Goal: Task Accomplishment & Management: Use online tool/utility

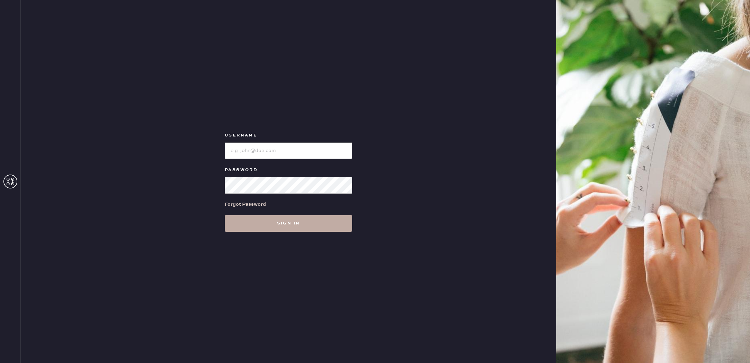
type input "reformationbroadwayplaza"
click at [296, 226] on button "Sign in" at bounding box center [288, 223] width 127 height 17
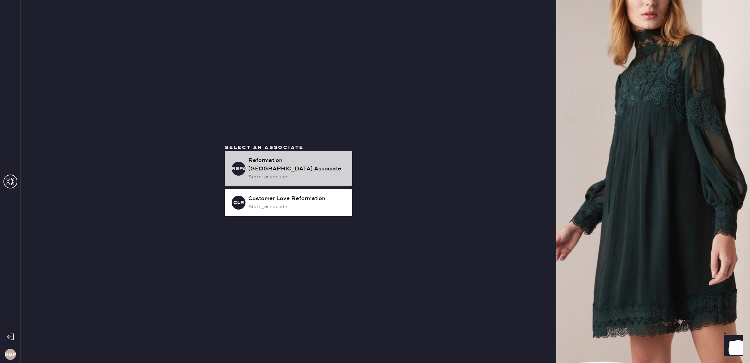
click at [286, 174] on div "store_associate" at bounding box center [297, 177] width 98 height 8
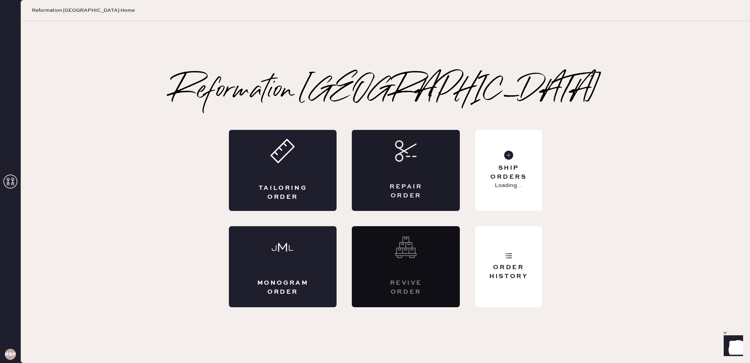
click at [420, 173] on div "Repair Order" at bounding box center [406, 170] width 108 height 81
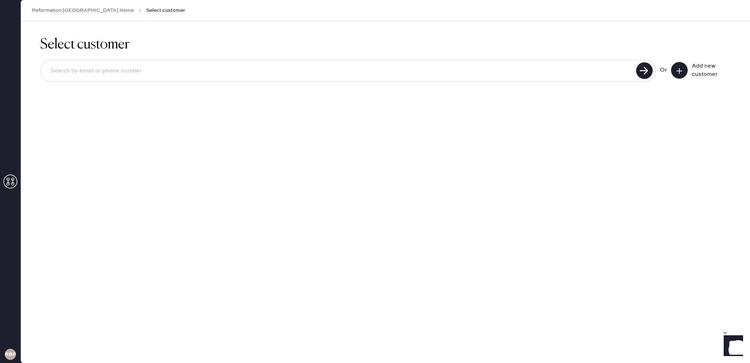
click at [64, 9] on link "Reformation [GEOGRAPHIC_DATA] Home" at bounding box center [83, 10] width 102 height 7
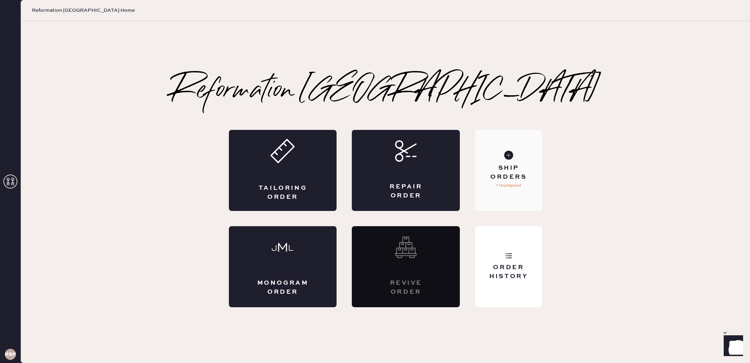
click at [503, 144] on div "Ship Orders 1 Unshipped" at bounding box center [508, 170] width 67 height 81
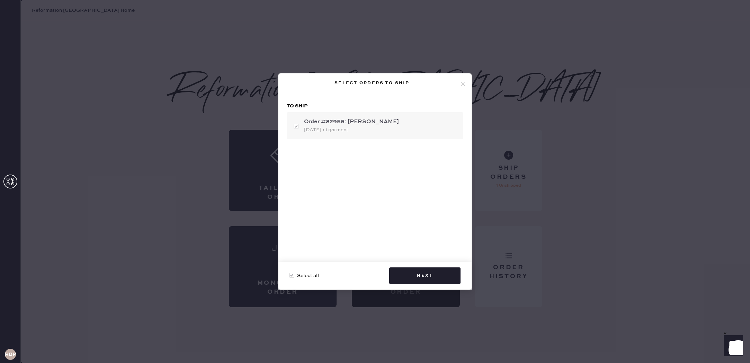
click at [353, 124] on div "Order #82956: [PERSON_NAME]" at bounding box center [381, 122] width 154 height 8
checkbox input "false"
drag, startPoint x: 372, startPoint y: 129, endPoint x: 376, endPoint y: 135, distance: 7.3
click at [372, 129] on div "[DATE] • 1 garment" at bounding box center [381, 130] width 154 height 8
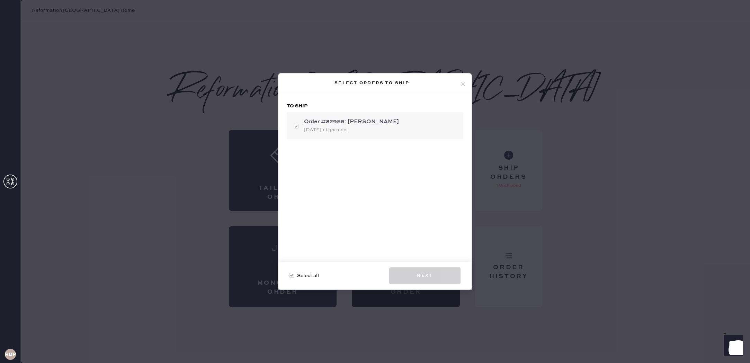
checkbox input "true"
click at [444, 277] on button "Next" at bounding box center [424, 275] width 71 height 17
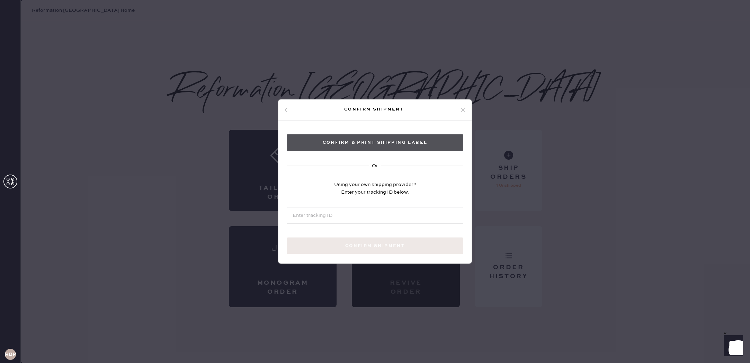
click at [381, 146] on button "Confirm & Print shipping label" at bounding box center [375, 142] width 177 height 17
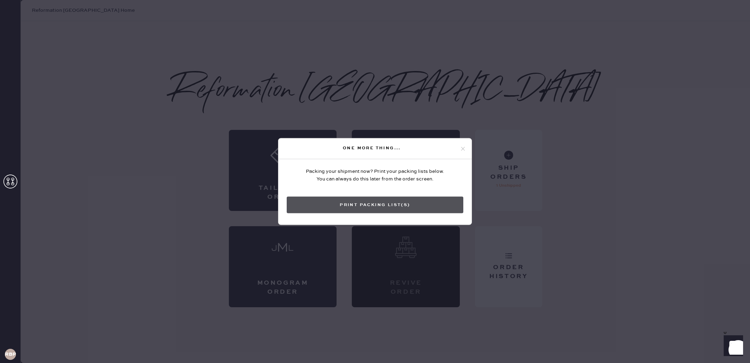
click at [394, 203] on button "Print Packing List(s)" at bounding box center [375, 205] width 177 height 17
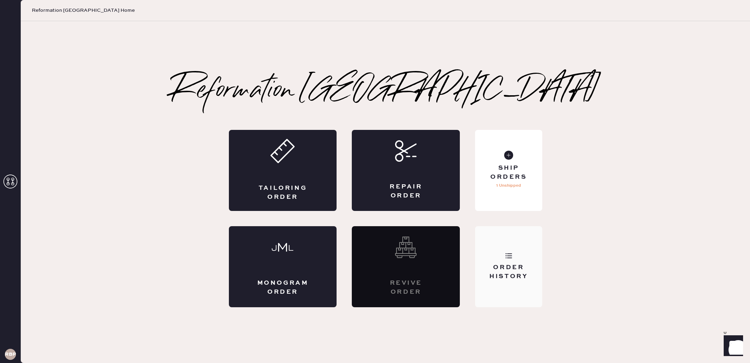
click at [513, 267] on div "Order History" at bounding box center [509, 271] width 56 height 17
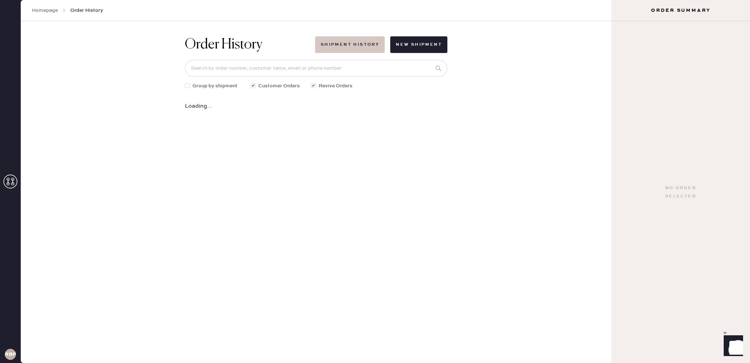
click at [374, 49] on button "Shipment History" at bounding box center [350, 44] width 70 height 17
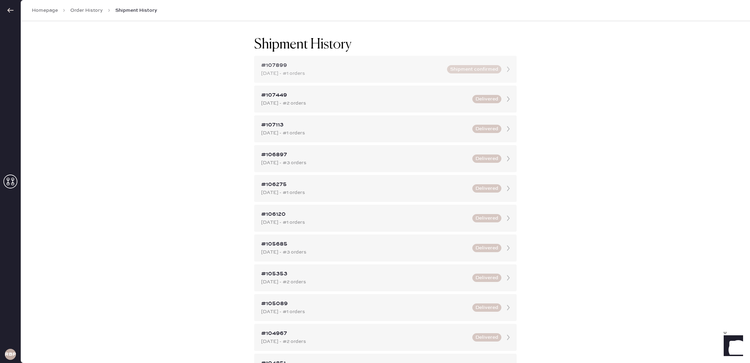
click at [377, 67] on div "#107899" at bounding box center [352, 65] width 182 height 8
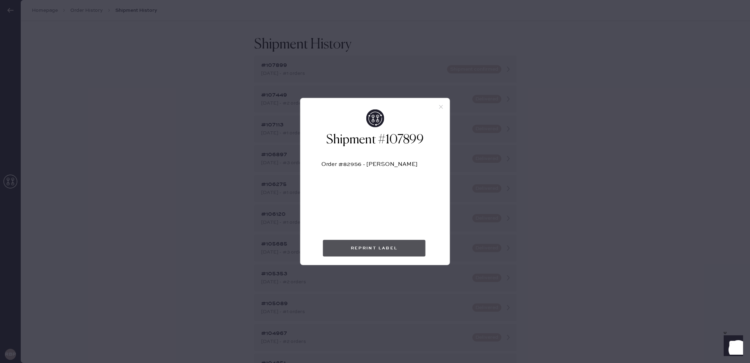
click at [388, 248] on button "Reprint Label" at bounding box center [374, 248] width 103 height 17
click at [418, 44] on div "Shipment #107899 Order #82956 - [PERSON_NAME] Reprint Label" at bounding box center [375, 181] width 750 height 363
